Goal: Task Accomplishment & Management: Use online tool/utility

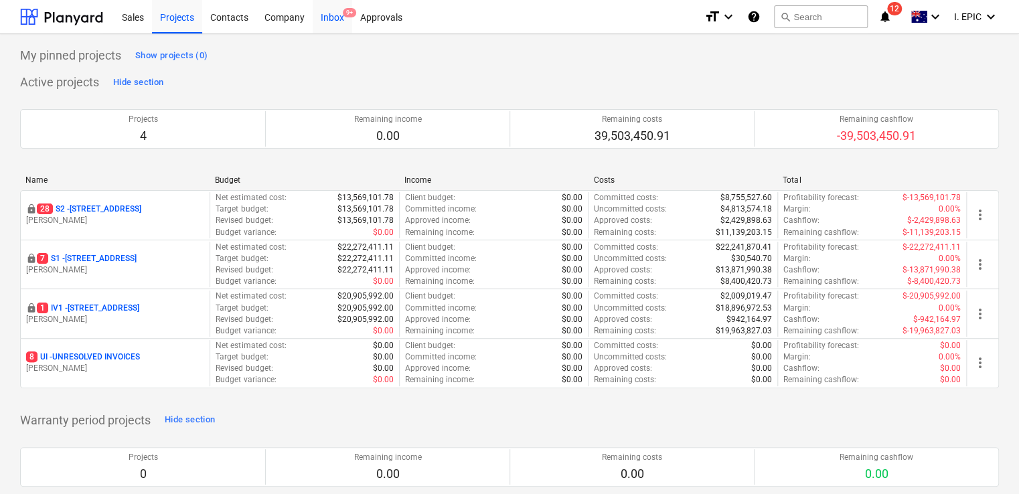
click at [332, 15] on div "Inbox 9+" at bounding box center [332, 16] width 39 height 34
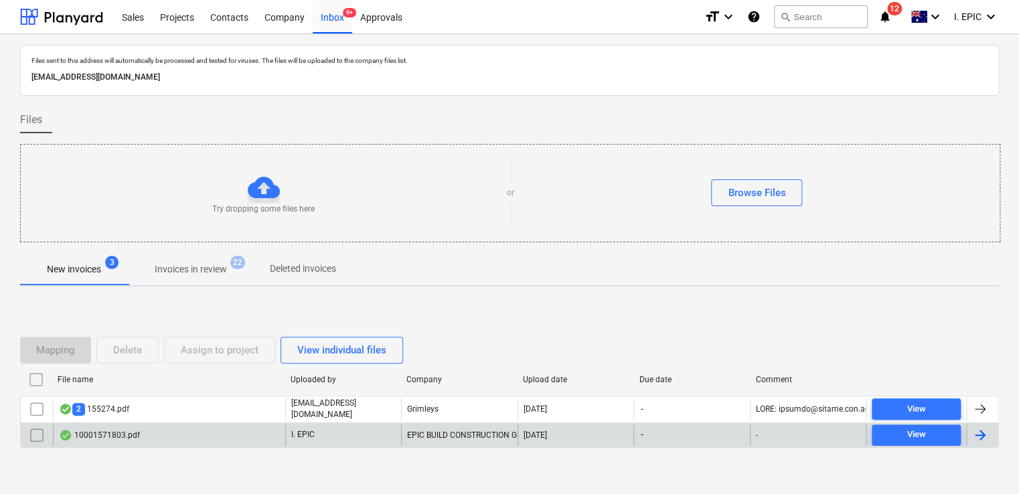
click at [201, 430] on div "10001571803.pdf" at bounding box center [169, 434] width 232 height 21
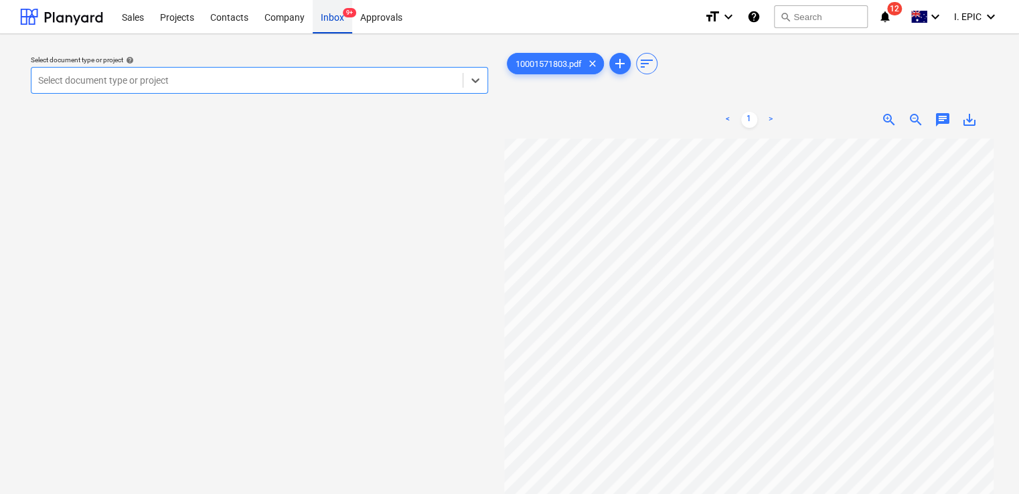
click at [332, 23] on div "Inbox 9+" at bounding box center [332, 16] width 39 height 34
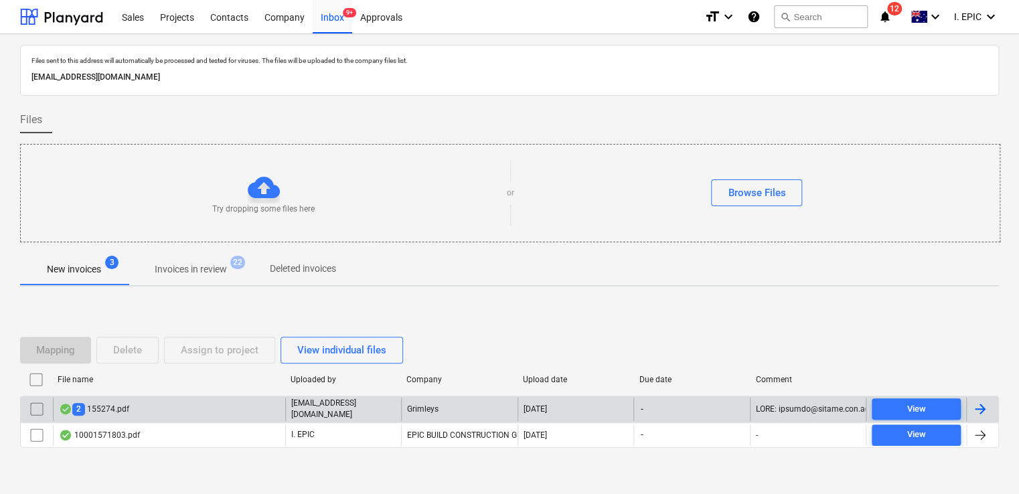
click at [143, 417] on div "2 155274.pdf" at bounding box center [169, 409] width 232 height 23
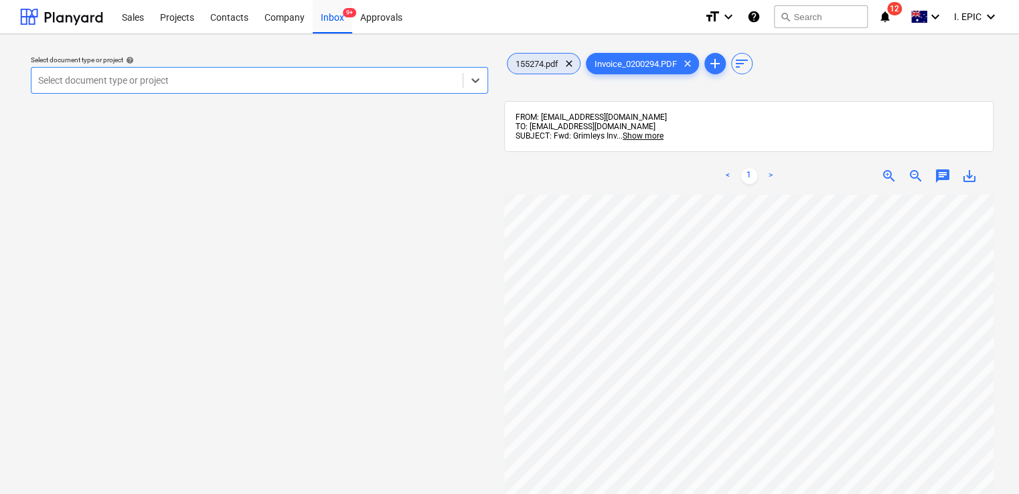
click at [531, 62] on span "155274.pdf" at bounding box center [536, 64] width 59 height 10
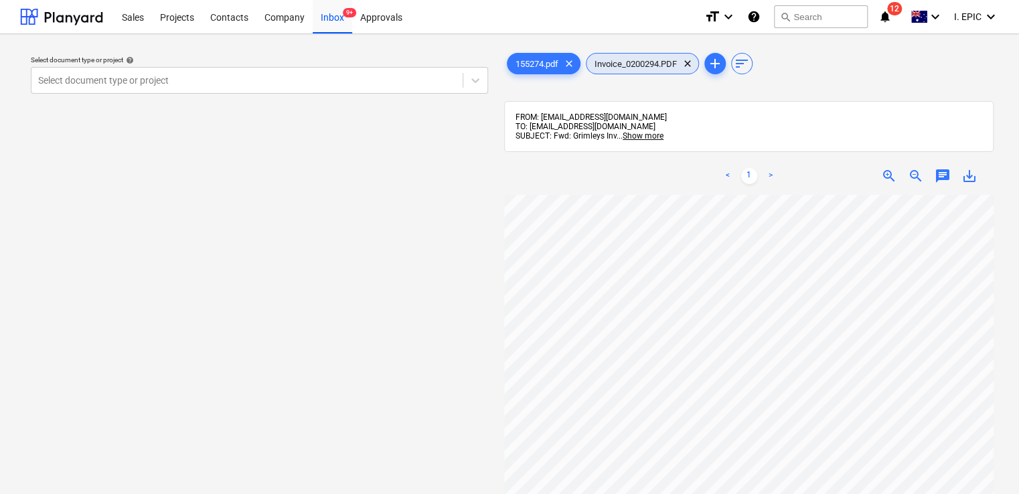
click at [625, 70] on div "Invoice_0200294.PDF clear" at bounding box center [642, 63] width 113 height 21
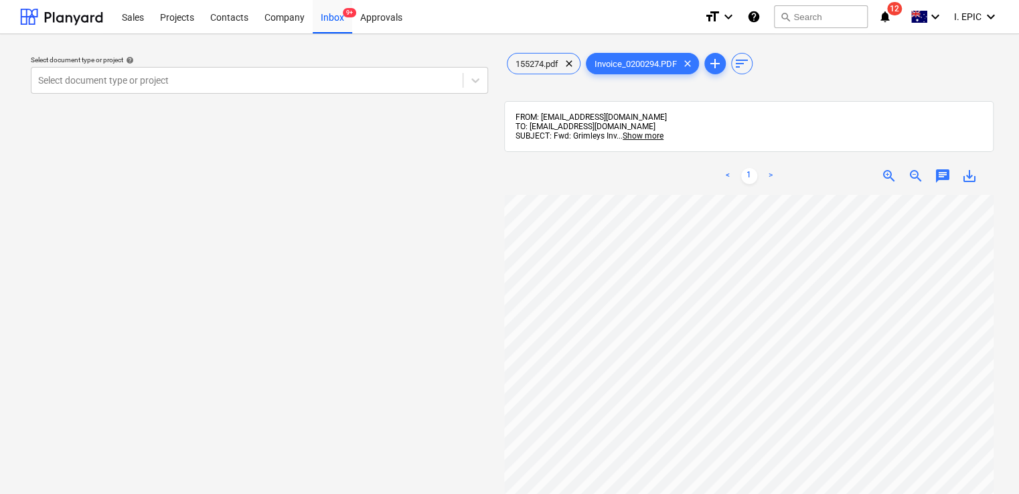
click at [940, 175] on span "chat" at bounding box center [942, 176] width 16 height 16
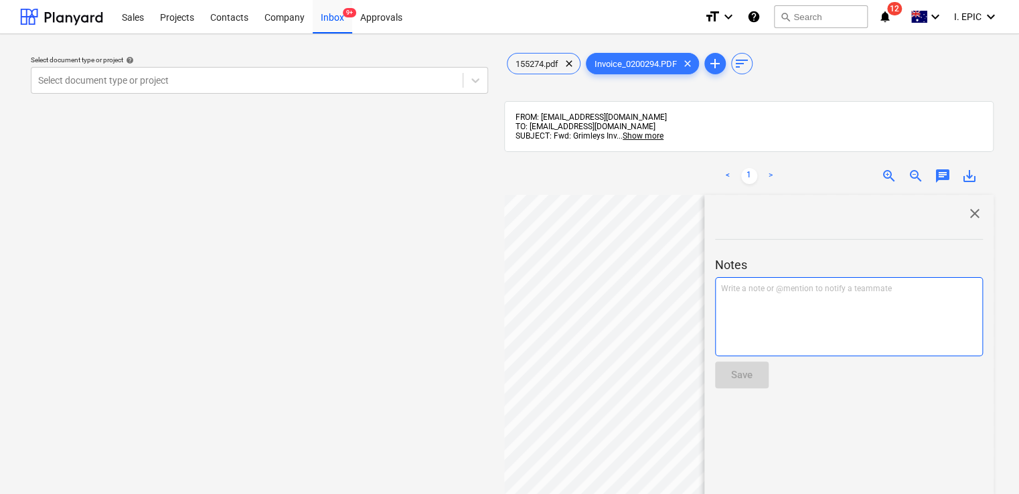
click at [764, 309] on div "Write a note or @mention to notify a teammate ﻿" at bounding box center [849, 316] width 268 height 79
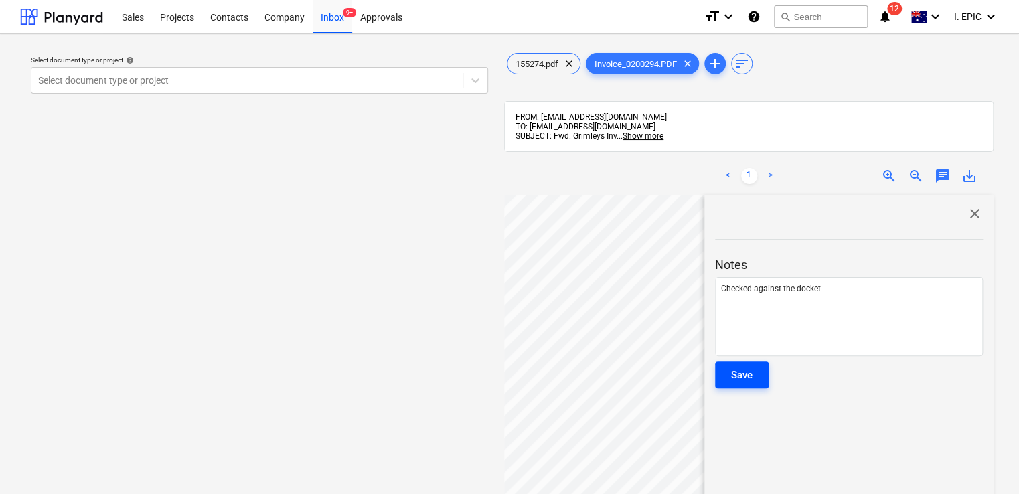
click at [753, 376] on button "Save" at bounding box center [742, 374] width 54 height 27
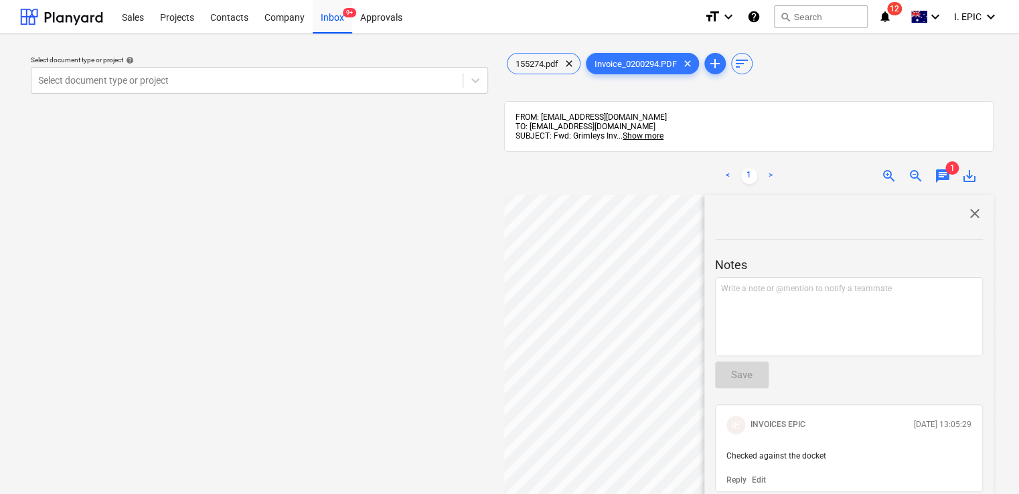
click at [967, 212] on span "close" at bounding box center [975, 213] width 16 height 16
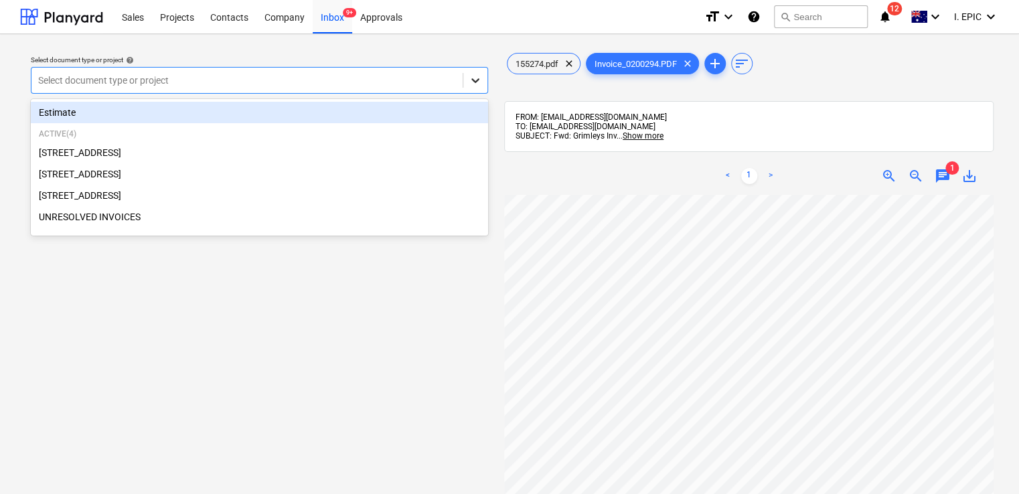
click at [469, 81] on icon at bounding box center [475, 80] width 13 height 13
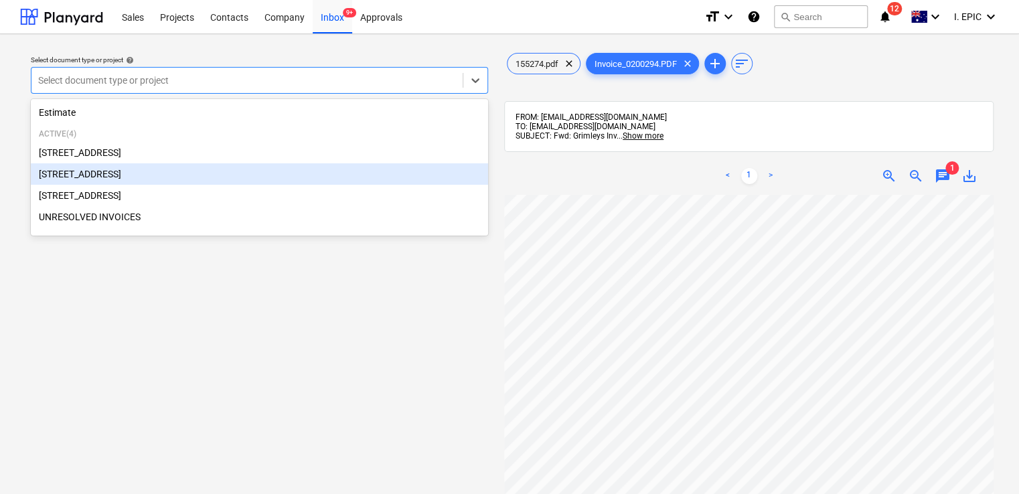
click at [122, 171] on div "248 Bay Rd, Sandringham" at bounding box center [259, 173] width 457 height 21
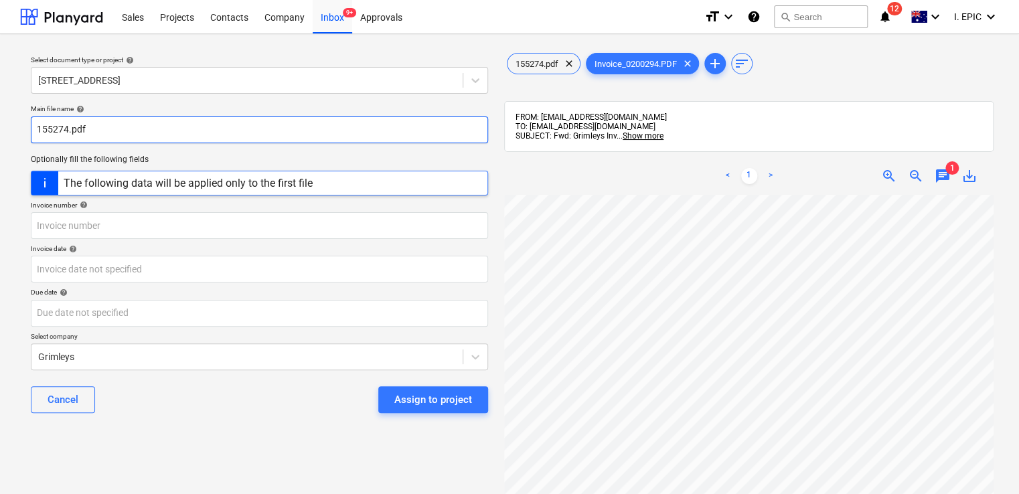
drag, startPoint x: 67, startPoint y: 130, endPoint x: 6, endPoint y: 118, distance: 62.0
click at [6, 118] on div "Select document type or project help 248 Bay Rd, Sandringham Main file name hel…" at bounding box center [509, 350] width 1019 height 633
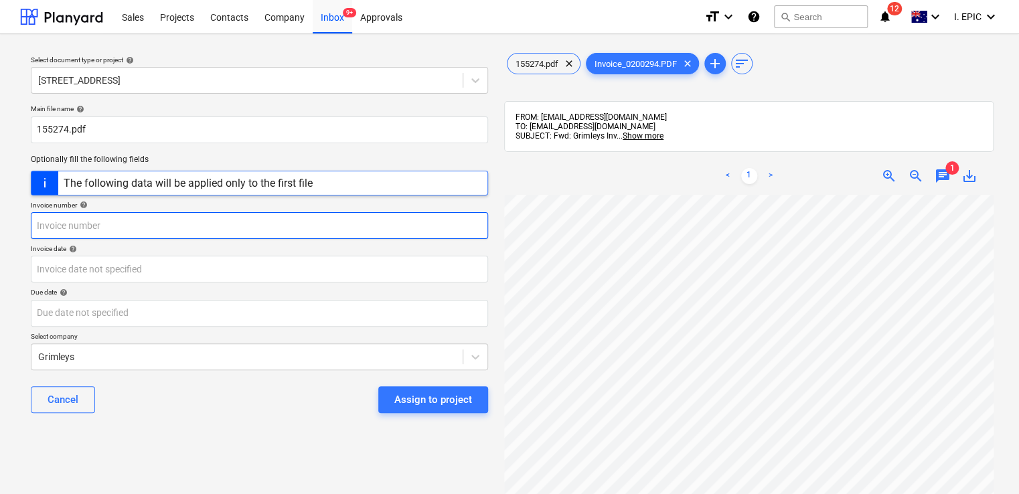
click at [88, 226] on input "text" at bounding box center [259, 225] width 457 height 27
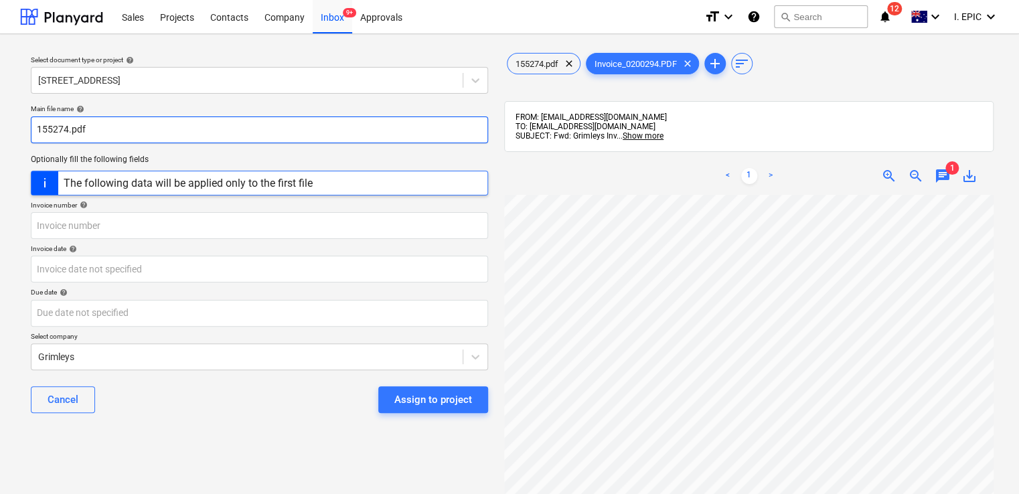
click at [65, 128] on input "155274.pdf" at bounding box center [259, 129] width 457 height 27
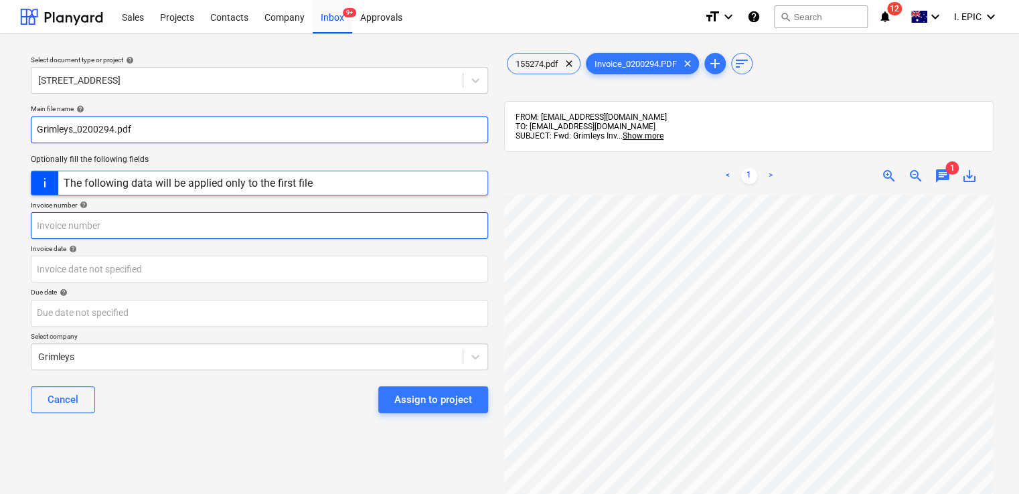
type input "Grimleys_0200294.pdf"
click at [71, 228] on input "text" at bounding box center [259, 225] width 457 height 27
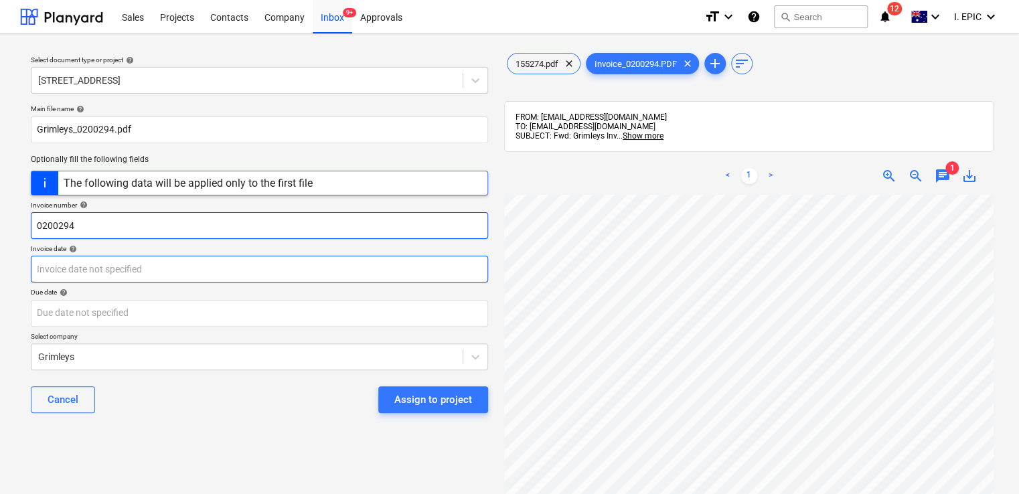
type input "0200294"
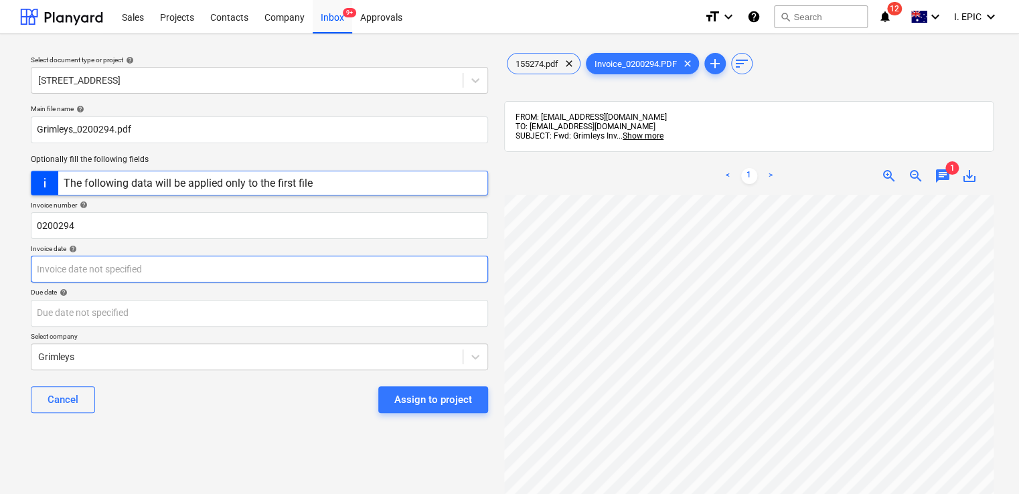
click at [145, 280] on body "Sales Projects Contacts Company Inbox 9+ Approvals format_size keyboard_arrow_d…" at bounding box center [509, 247] width 1019 height 494
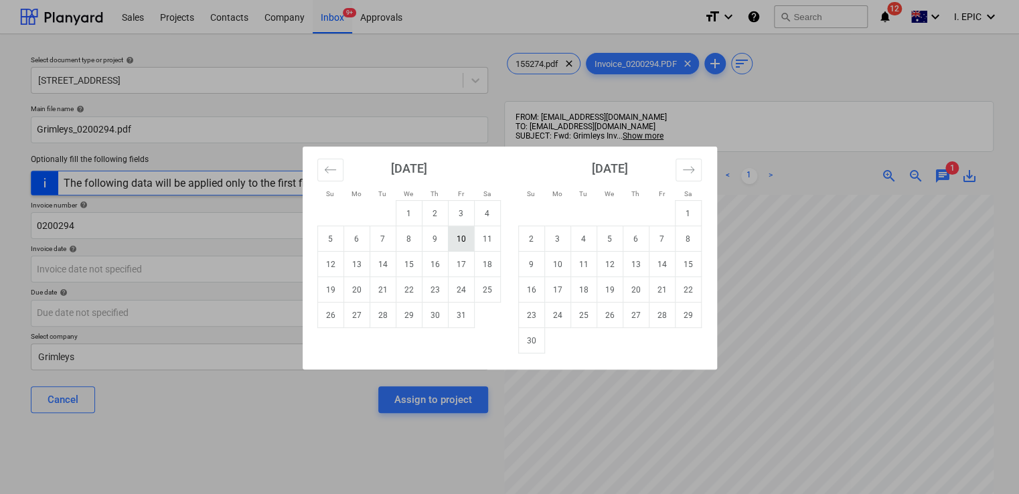
click at [454, 240] on td "10" at bounding box center [461, 238] width 26 height 25
type input "10 Oct 2025"
click at [131, 307] on body "Sales Projects Contacts Company Inbox 9+ Approvals format_size keyboard_arrow_d…" at bounding box center [509, 247] width 1019 height 494
click at [527, 344] on td "30" at bounding box center [531, 340] width 26 height 25
type input "30 Nov 2025"
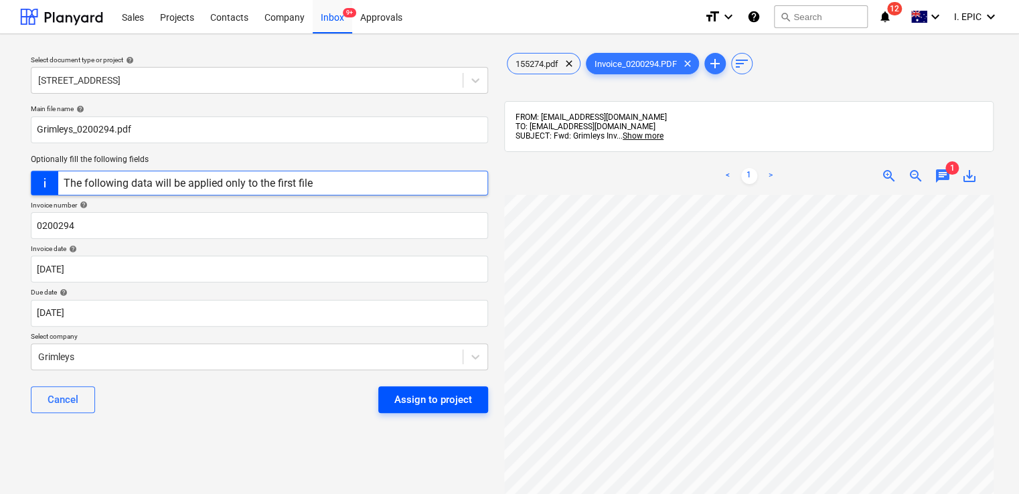
click at [416, 392] on div "Assign to project" at bounding box center [433, 399] width 78 height 17
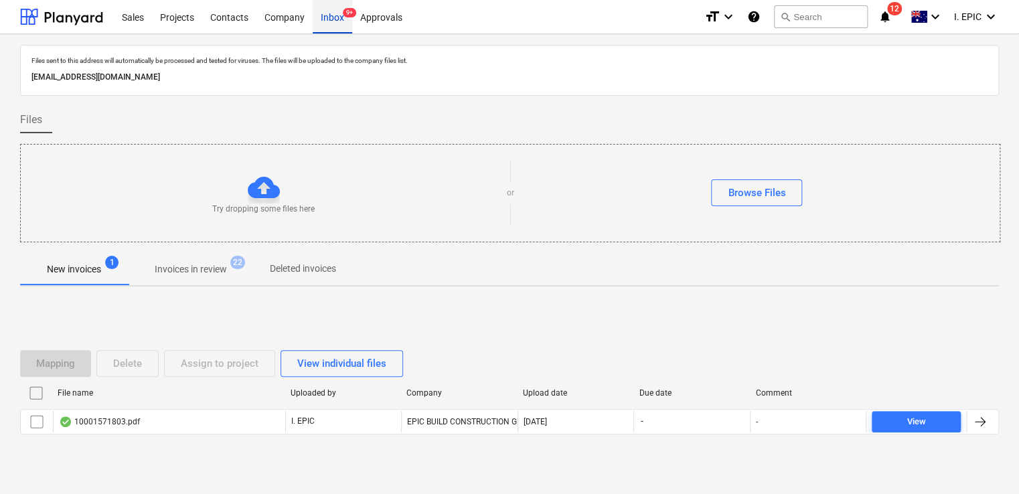
click at [341, 19] on div "Inbox 9+" at bounding box center [332, 16] width 39 height 34
click at [187, 12] on div "Projects" at bounding box center [177, 16] width 50 height 34
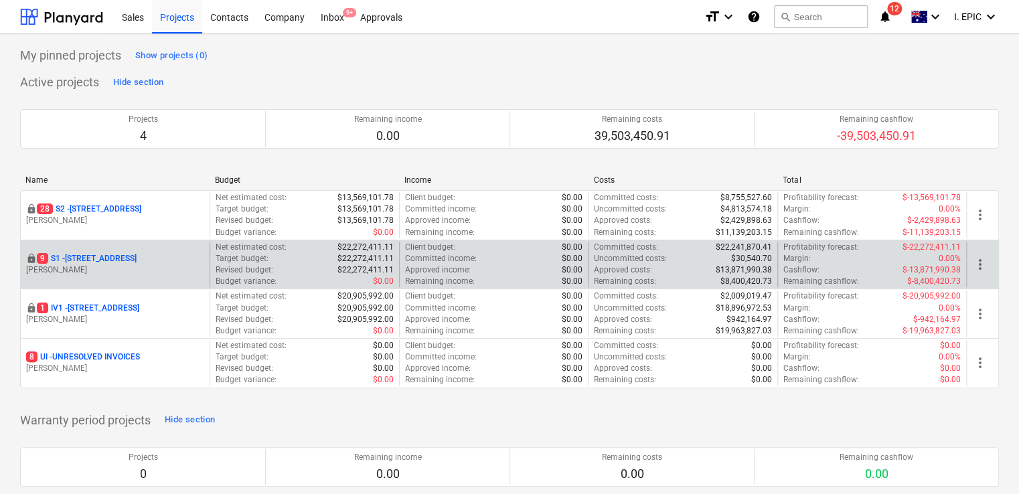
click at [127, 272] on p "M. Lebon" at bounding box center [115, 269] width 178 height 11
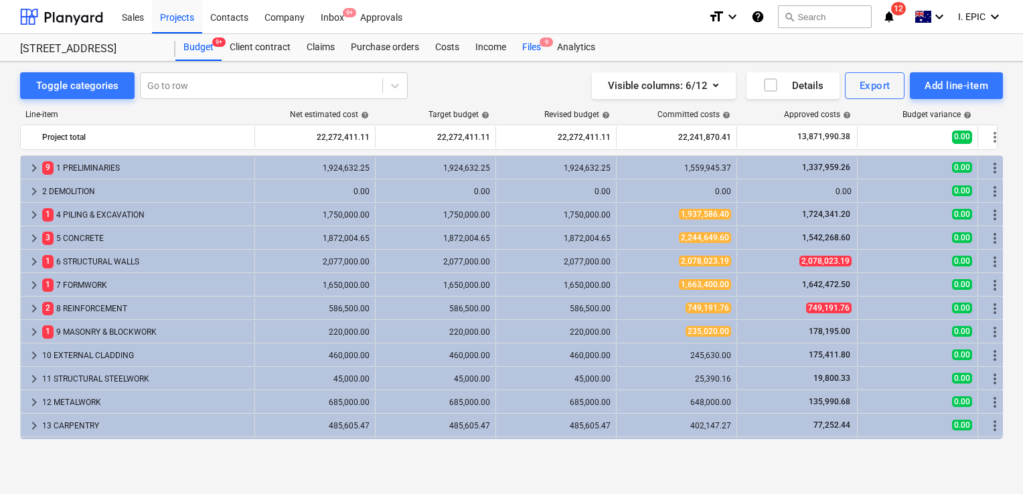
click at [526, 38] on div "Files 9" at bounding box center [531, 47] width 35 height 27
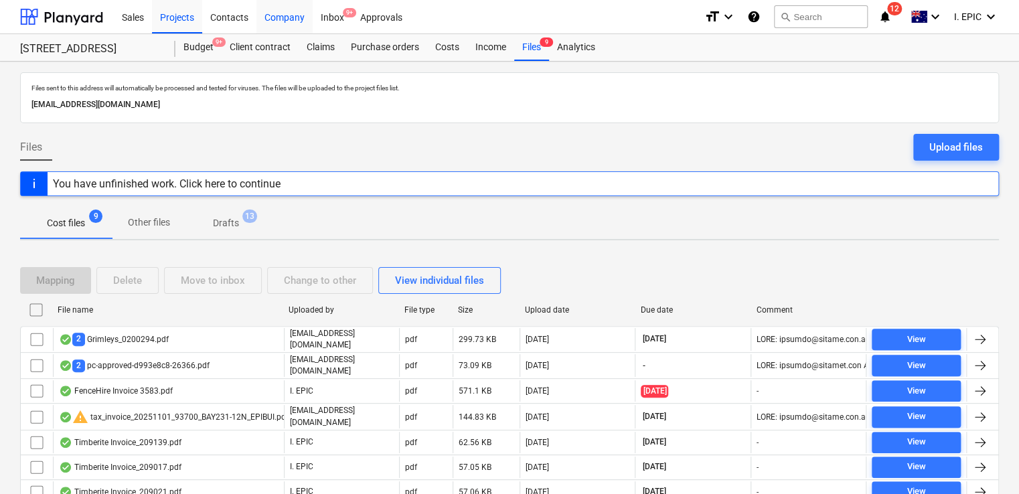
click at [330, 24] on div "Inbox 9+" at bounding box center [332, 16] width 39 height 34
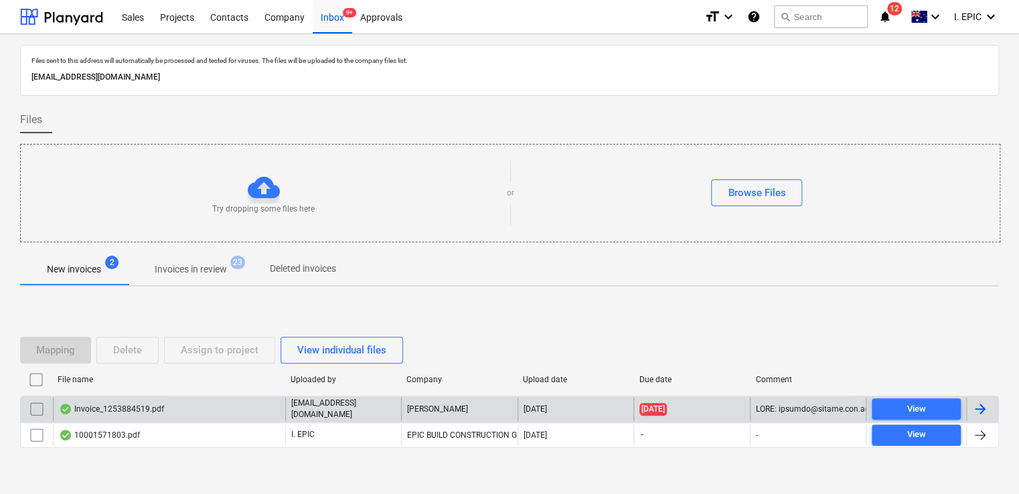
click at [198, 406] on div "Invoice_1253884519.pdf" at bounding box center [169, 409] width 232 height 23
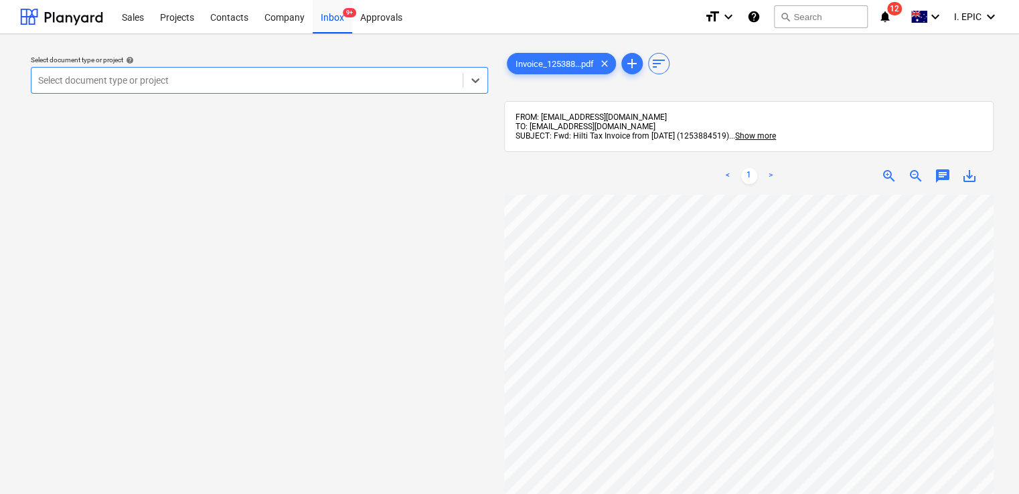
scroll to position [134, 0]
